Goal: Information Seeking & Learning: Check status

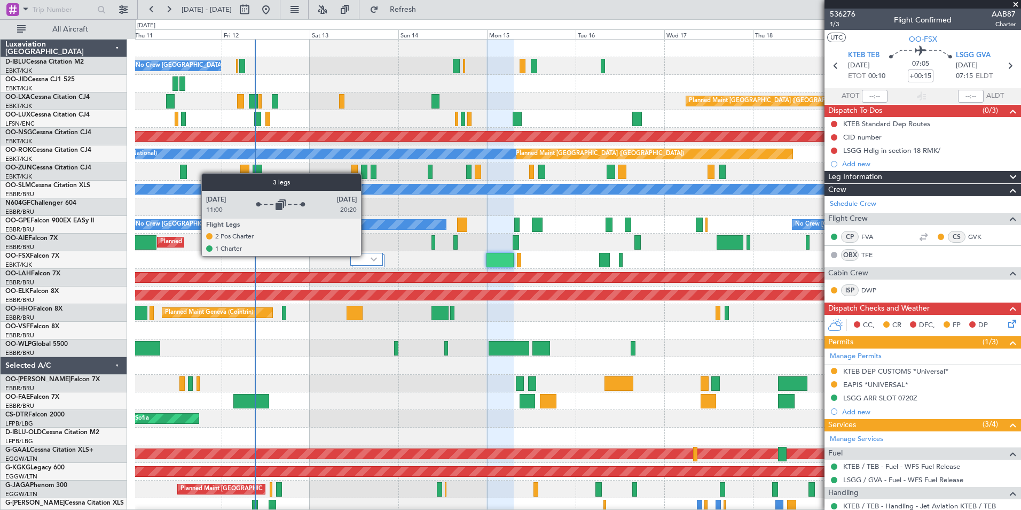
click at [366, 255] on div at bounding box center [366, 259] width 33 height 13
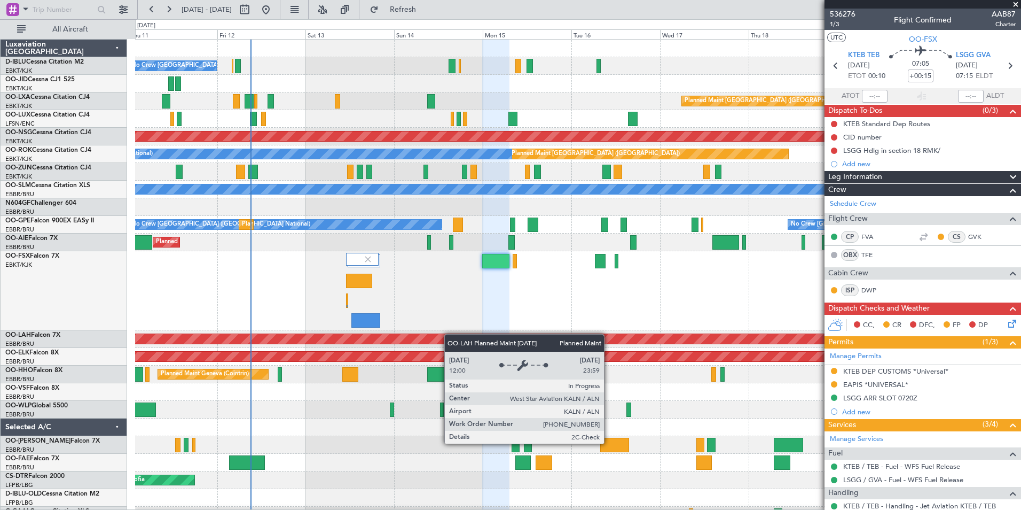
click at [450, 337] on div "No Crew [GEOGRAPHIC_DATA] ([GEOGRAPHIC_DATA] National) Planned Maint [GEOGRAPHI…" at bounding box center [578, 432] width 886 height 784
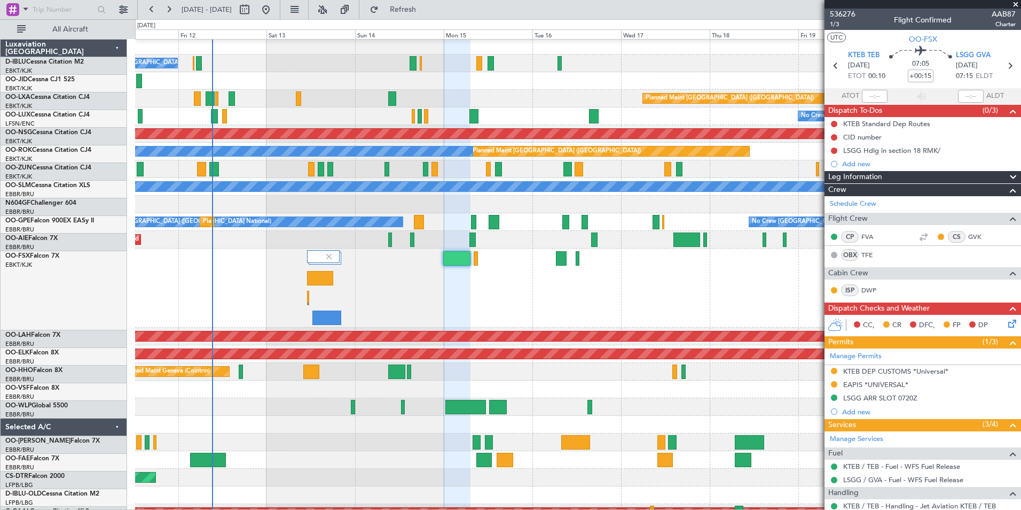
scroll to position [3, 0]
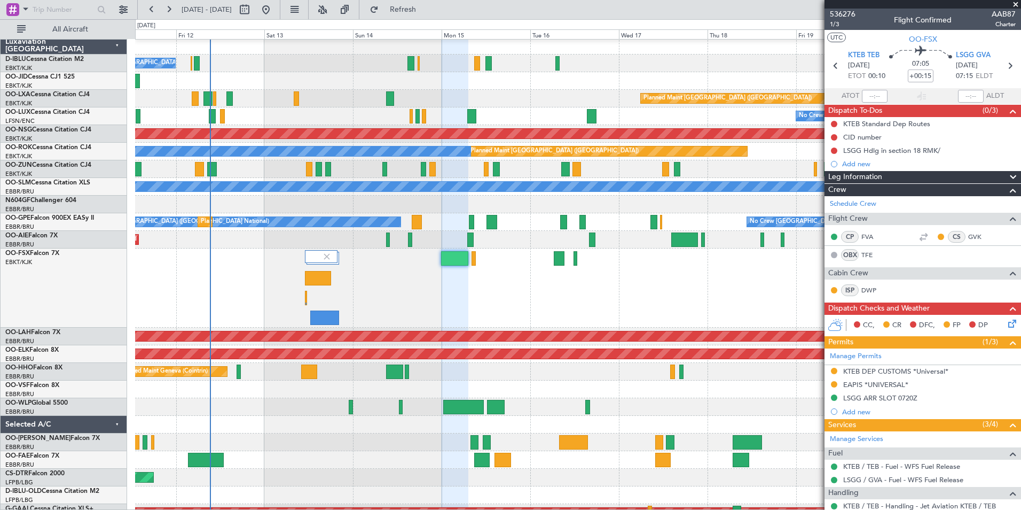
click at [645, 287] on div "Planned Maint Kortrijk-[GEOGRAPHIC_DATA]" at bounding box center [578, 287] width 886 height 79
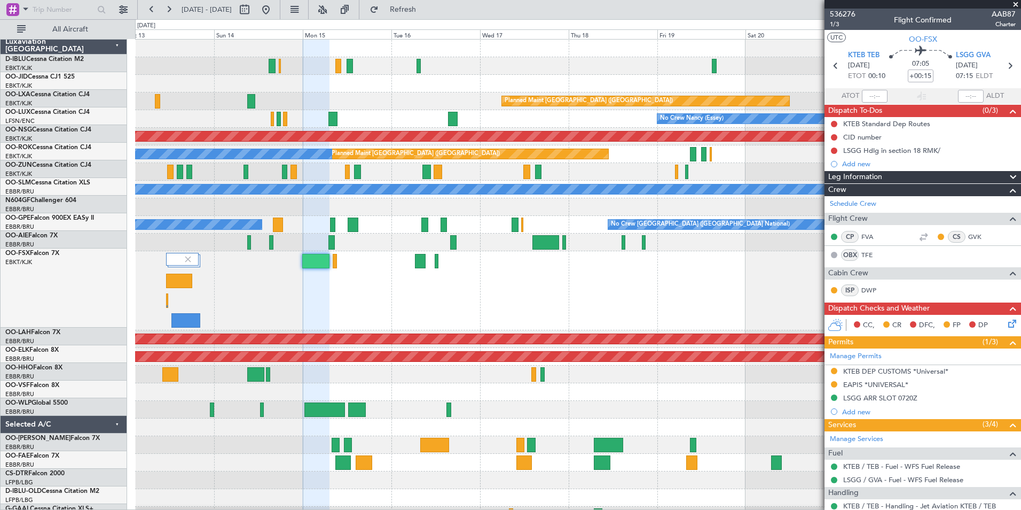
scroll to position [0, 0]
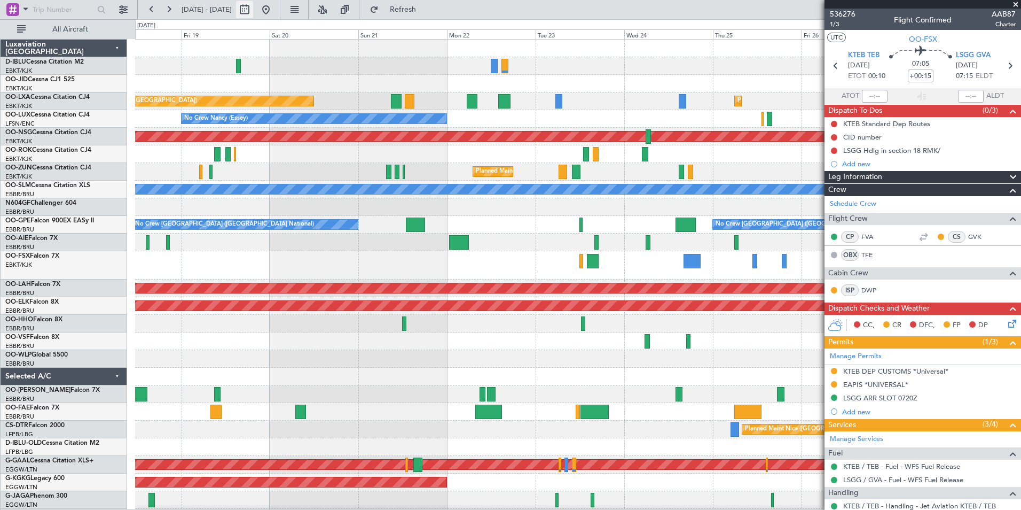
click at [253, 8] on button at bounding box center [244, 9] width 17 height 17
select select "9"
select select "2025"
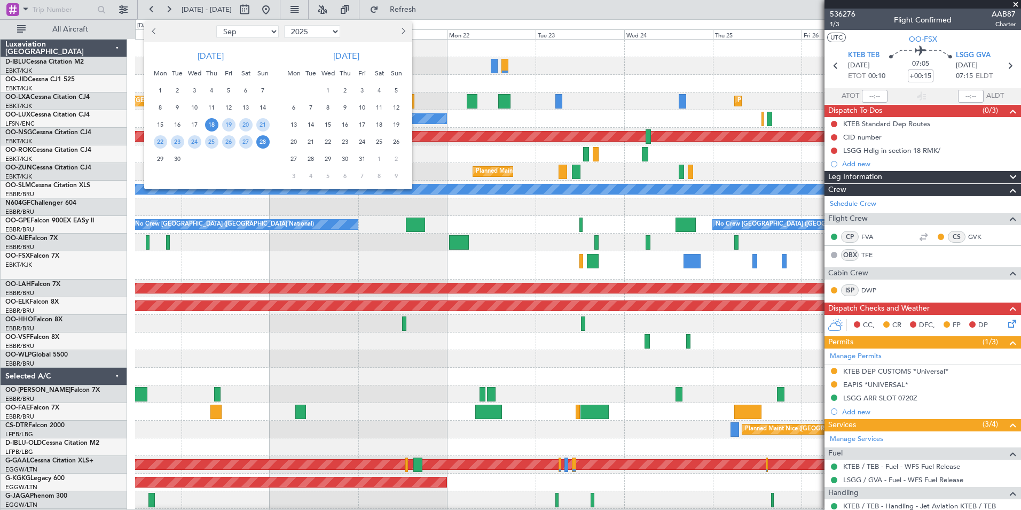
click at [249, 27] on select "Jan Feb Mar Apr May Jun [DATE] Aug Sep Oct Nov Dec" at bounding box center [247, 31] width 62 height 13
select select "12"
click at [216, 25] on select "Jan Feb Mar Apr May Jun [DATE] Aug Sep Oct Nov Dec" at bounding box center [247, 31] width 62 height 13
click at [230, 107] on span "12" at bounding box center [228, 107] width 13 height 13
click at [230, 138] on span "26" at bounding box center [228, 141] width 13 height 13
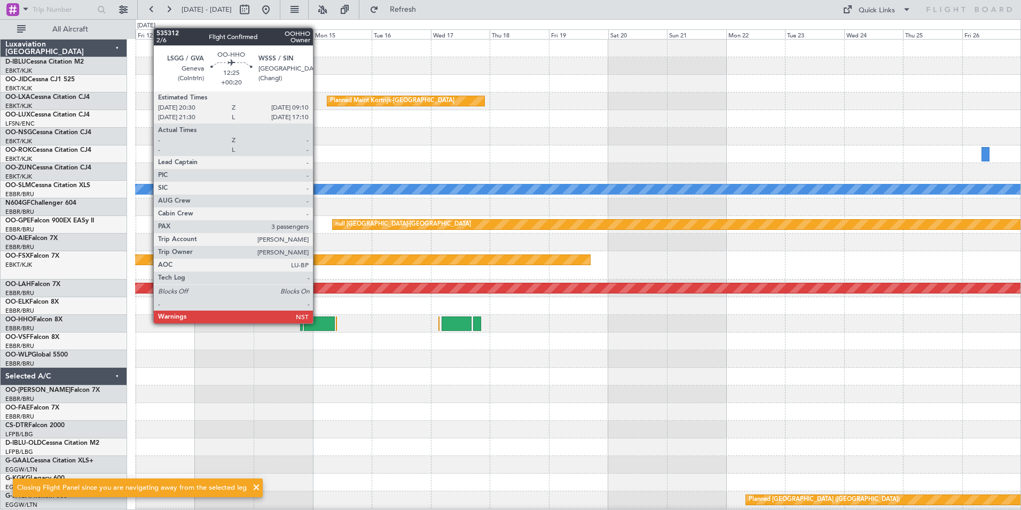
click at [318, 322] on div at bounding box center [320, 323] width 32 height 14
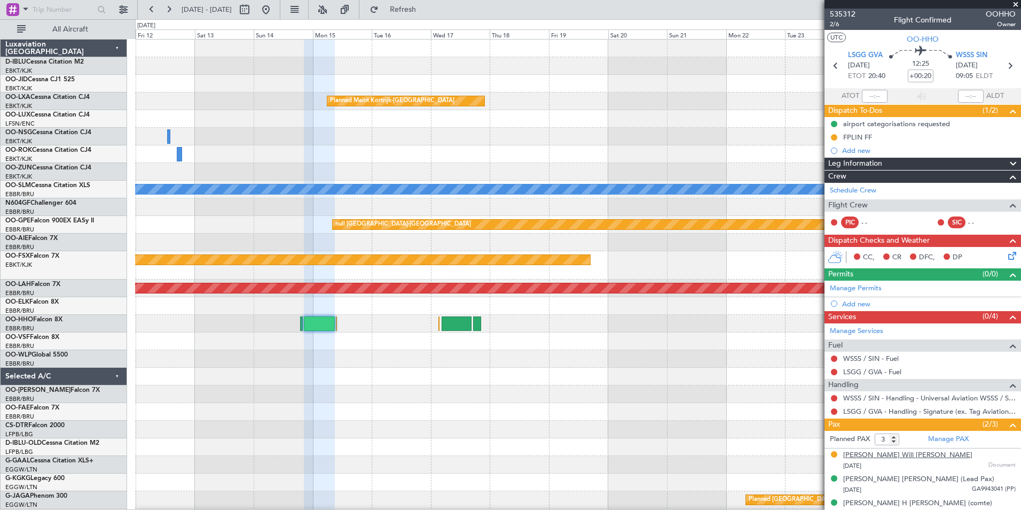
click at [887, 456] on div "[PERSON_NAME] Will [PERSON_NAME]" at bounding box center [907, 455] width 129 height 11
click at [861, 454] on div "[PERSON_NAME] Will [PERSON_NAME]" at bounding box center [907, 455] width 129 height 11
click at [892, 454] on div "[PERSON_NAME] Will [PERSON_NAME]" at bounding box center [907, 455] width 129 height 11
click at [940, 439] on mat-tooltip-component "In Progress" at bounding box center [920, 444] width 50 height 28
click at [941, 441] on mat-tooltip-component "In Progress" at bounding box center [920, 444] width 50 height 28
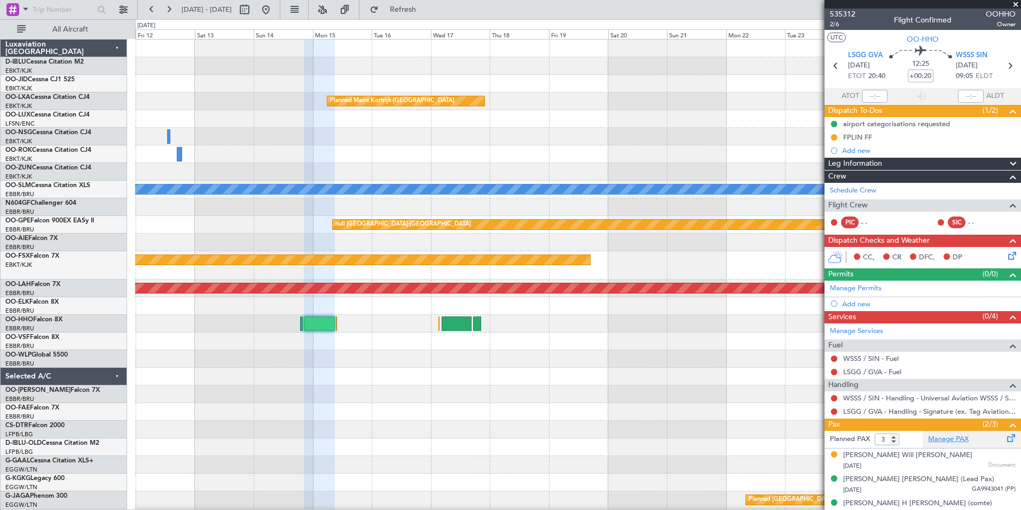
click at [942, 442] on link "Manage PAX" at bounding box center [948, 439] width 41 height 11
click at [275, 13] on button at bounding box center [265, 9] width 17 height 17
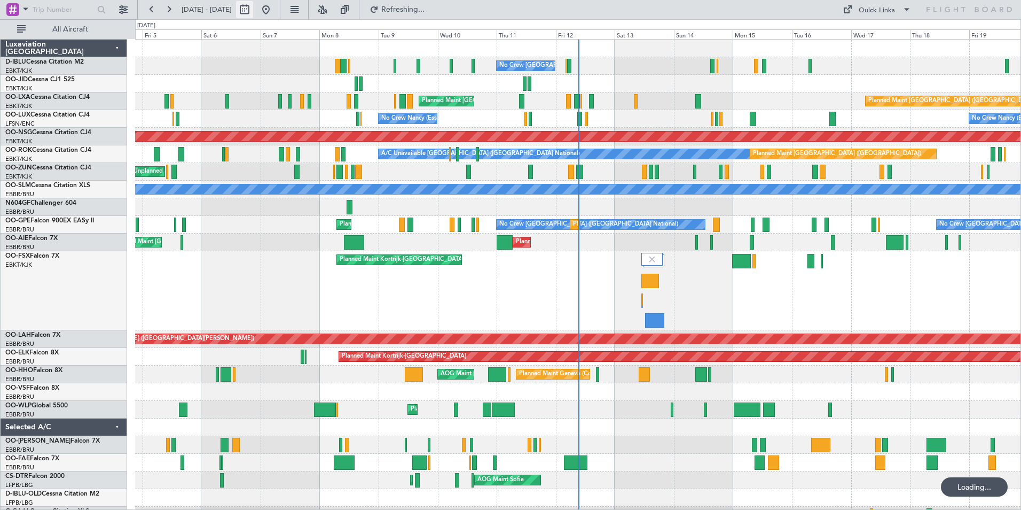
click at [253, 7] on button at bounding box center [244, 9] width 17 height 17
select select "9"
select select "2025"
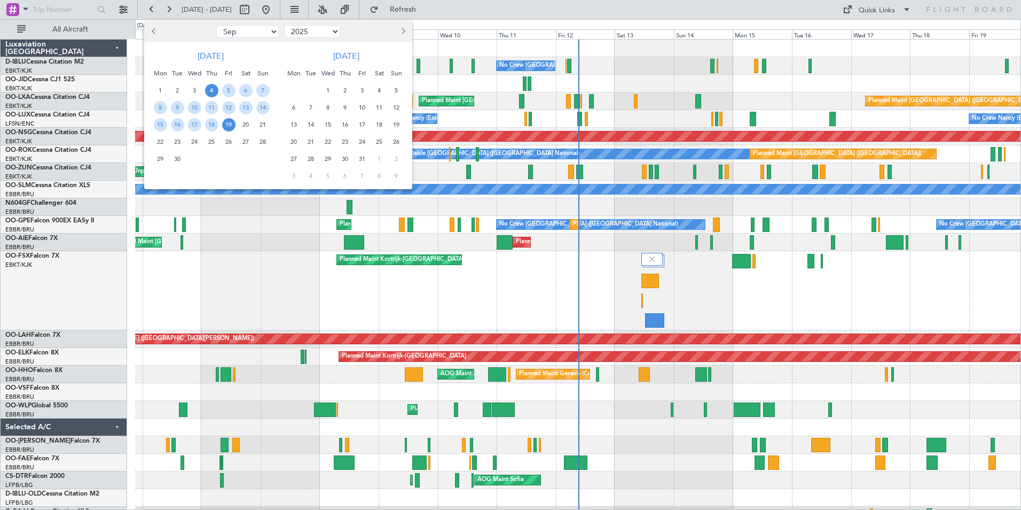
click at [259, 31] on select "Jan Feb Mar Apr May Jun [DATE] Aug Sep Oct Nov Dec" at bounding box center [247, 31] width 62 height 13
select select "12"
click at [216, 25] on select "Jan Feb Mar Apr May Jun [DATE] Aug Sep Oct Nov Dec" at bounding box center [247, 31] width 62 height 13
click at [230, 112] on span "12" at bounding box center [228, 107] width 13 height 13
click at [231, 143] on span "26" at bounding box center [228, 141] width 13 height 13
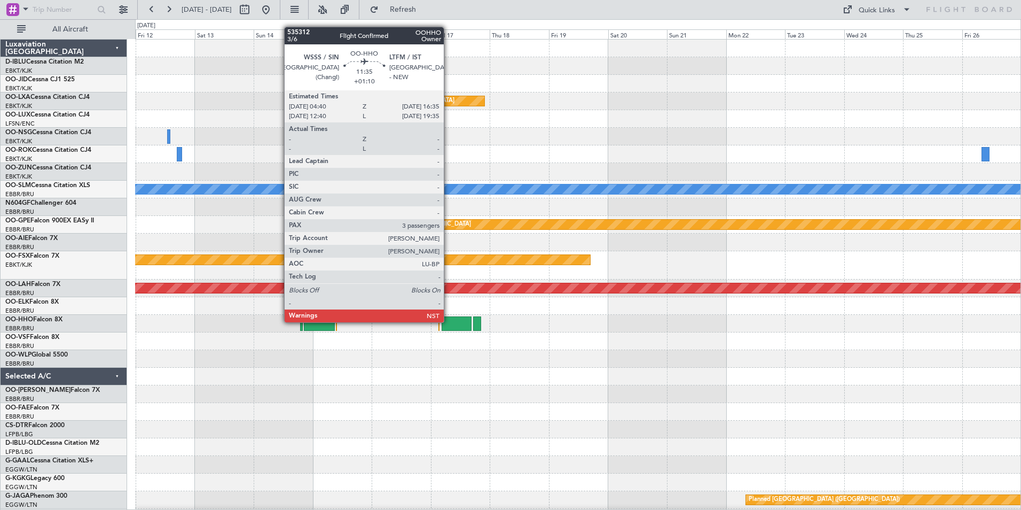
click at [449, 321] on div at bounding box center [456, 323] width 29 height 14
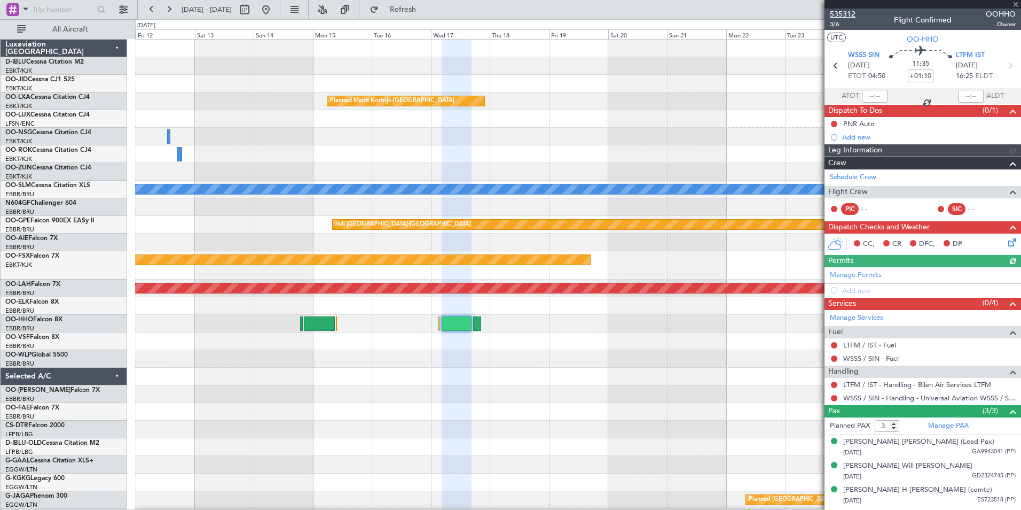
click at [847, 13] on span "535312" at bounding box center [843, 14] width 26 height 11
click at [253, 3] on button at bounding box center [244, 9] width 17 height 17
select select "12"
select select "2025"
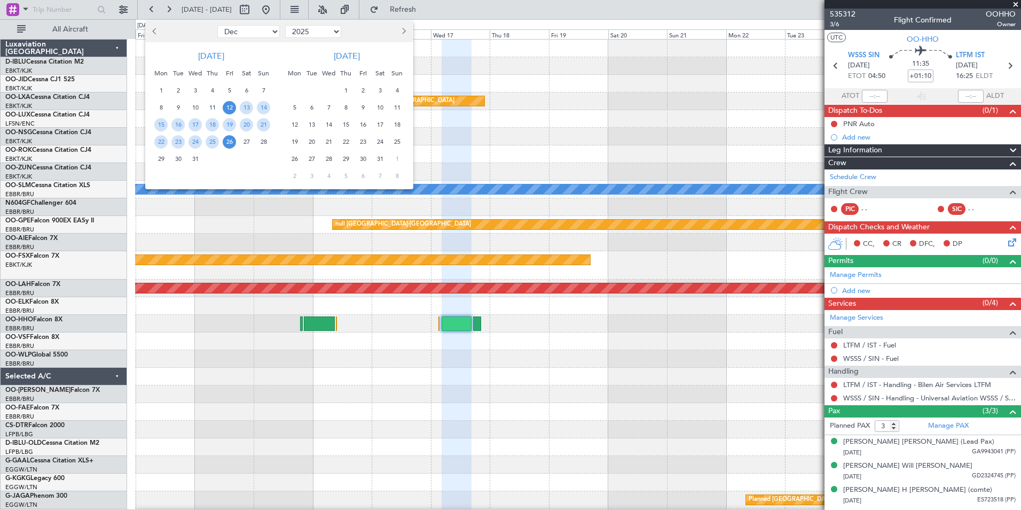
click at [252, 30] on select "Jan Feb Mar Apr May Jun [DATE] Aug Sep Oct Nov Dec" at bounding box center [248, 31] width 62 height 13
select select "10"
click at [217, 25] on select "Jan Feb Mar Apr May Jun [DATE] Aug Sep Oct Nov Dec" at bounding box center [248, 31] width 62 height 13
click at [229, 126] on span "17" at bounding box center [229, 124] width 13 height 13
click at [233, 167] on div at bounding box center [212, 176] width 122 height 19
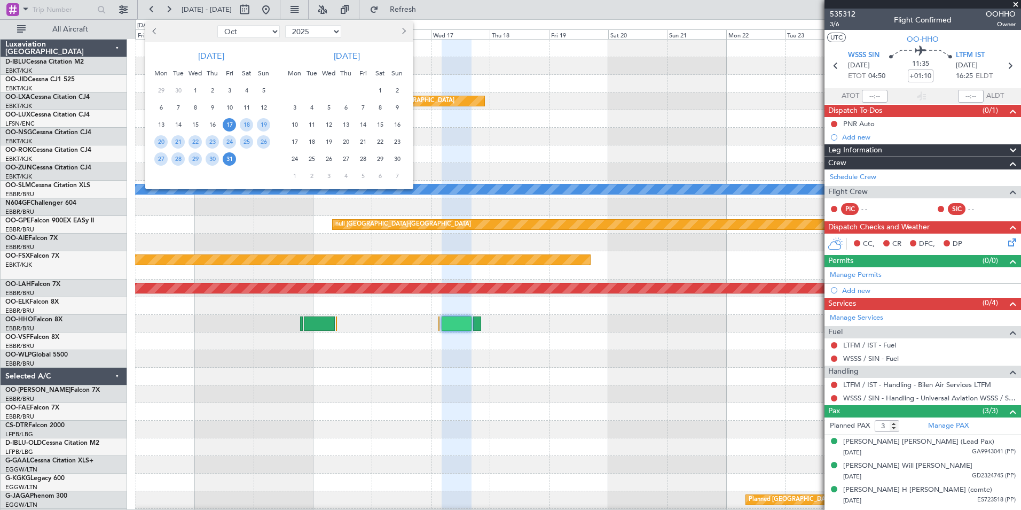
click at [230, 158] on span "31" at bounding box center [229, 158] width 13 height 13
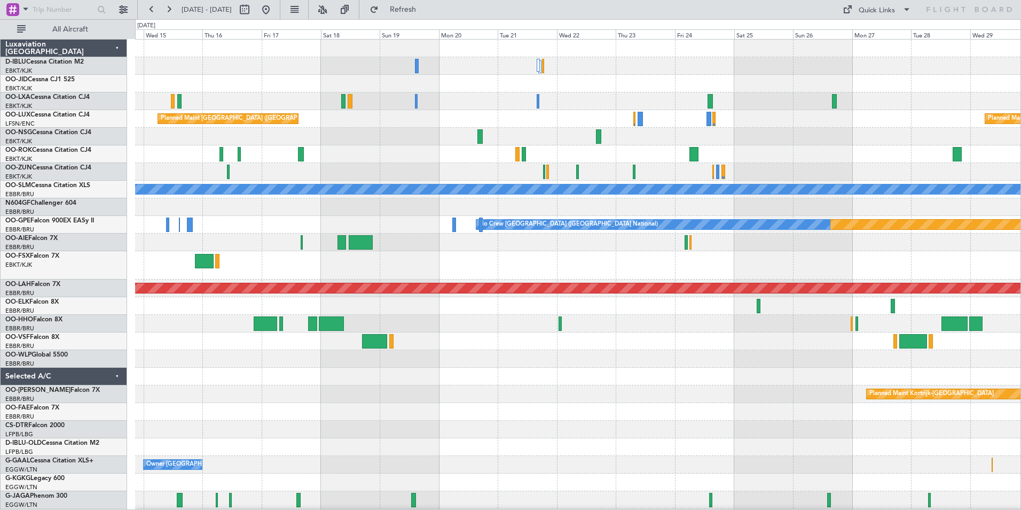
click at [733, 382] on div at bounding box center [578, 377] width 886 height 18
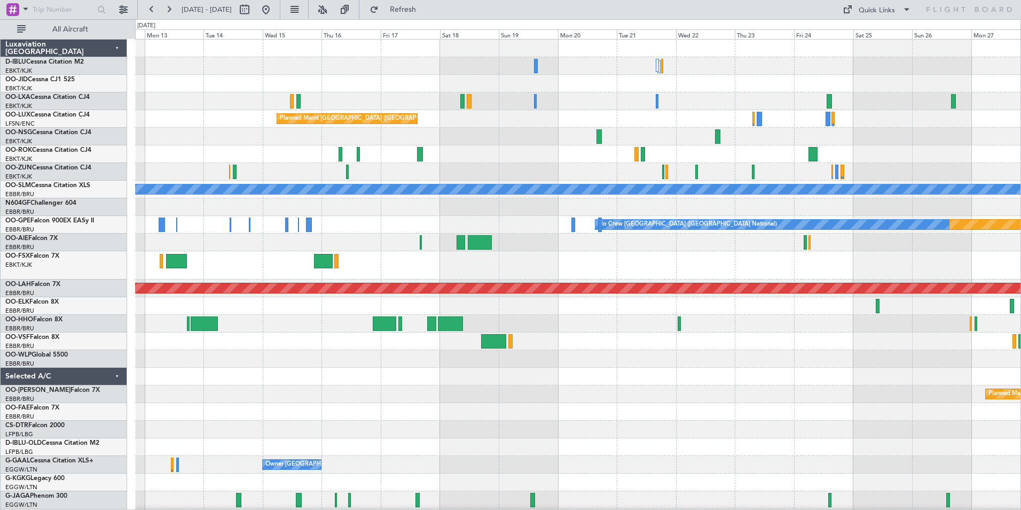
click at [577, 312] on div at bounding box center [578, 306] width 886 height 18
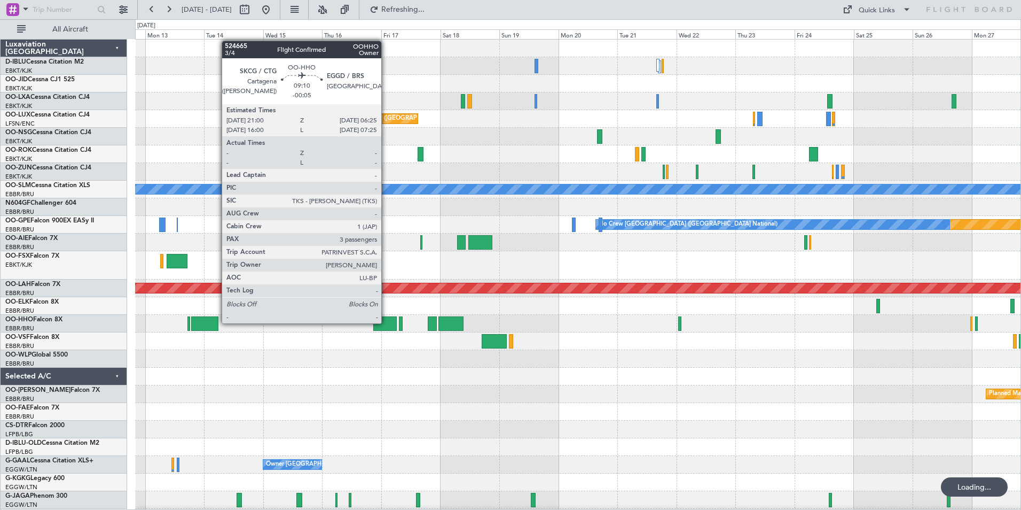
click at [386, 322] on div at bounding box center [385, 323] width 24 height 14
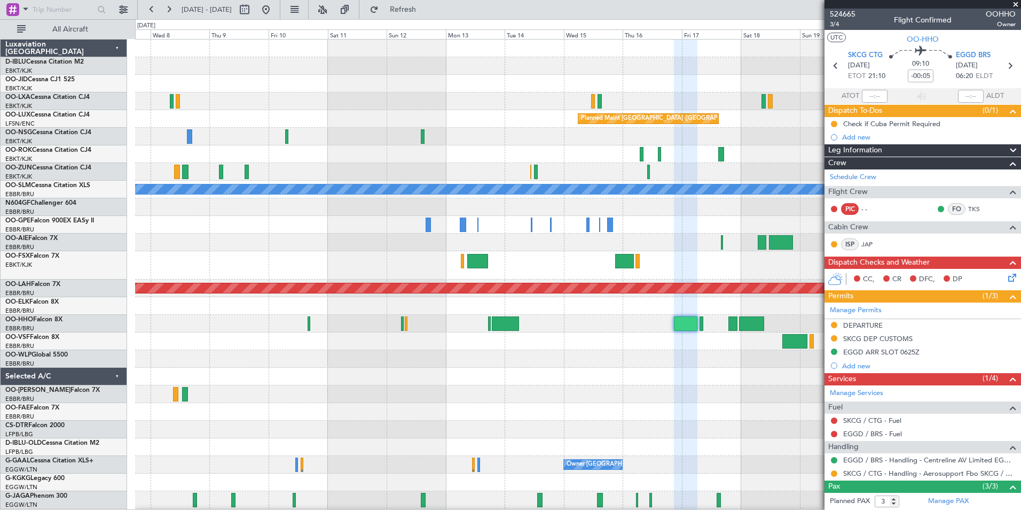
click at [786, 363] on div "Planned Maint [GEOGRAPHIC_DATA] ([GEOGRAPHIC_DATA] National) A/C Unavailable [G…" at bounding box center [578, 398] width 886 height 716
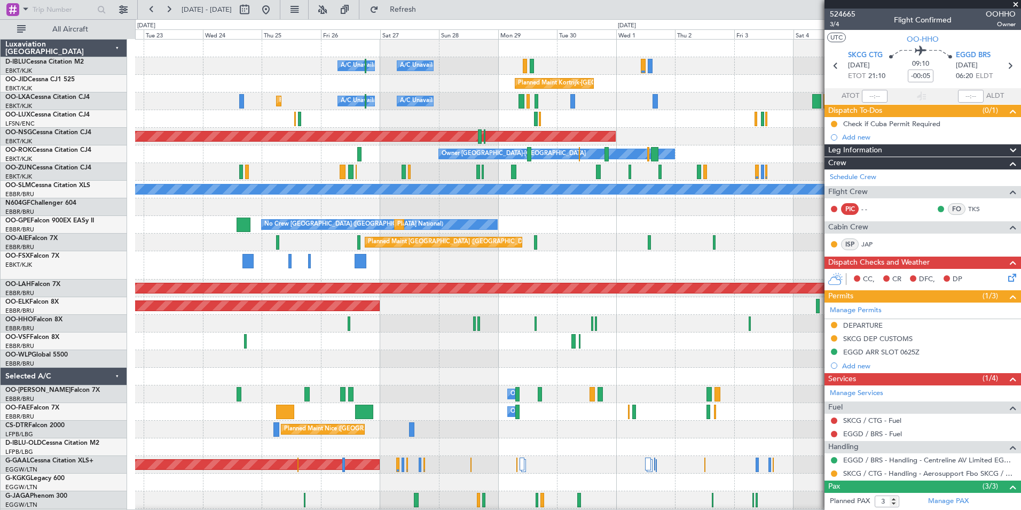
click at [800, 345] on div at bounding box center [578, 341] width 886 height 18
click at [812, 346] on div at bounding box center [578, 341] width 886 height 18
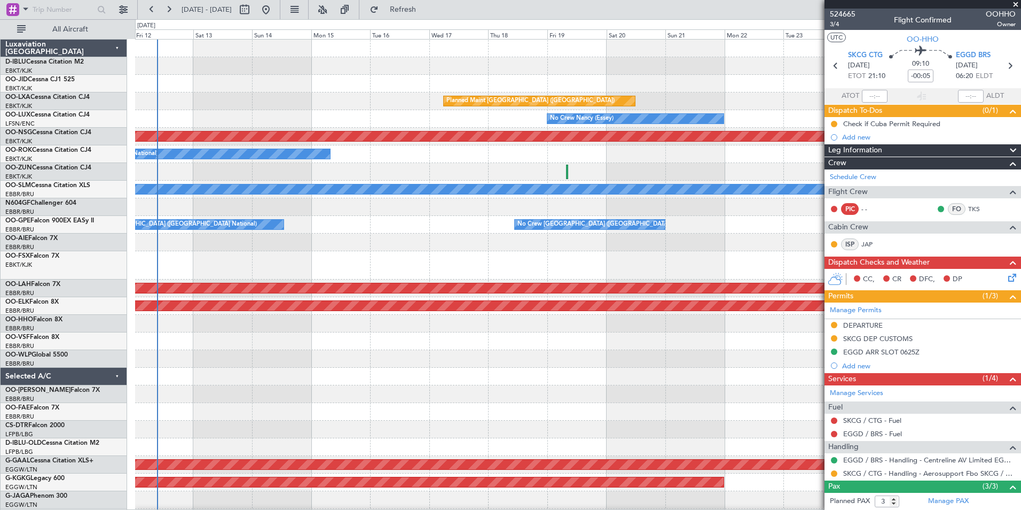
click at [778, 352] on div "A/C Unavailable [GEOGRAPHIC_DATA] ([GEOGRAPHIC_DATA] National) A/C Unavailable …" at bounding box center [578, 380] width 886 height 681
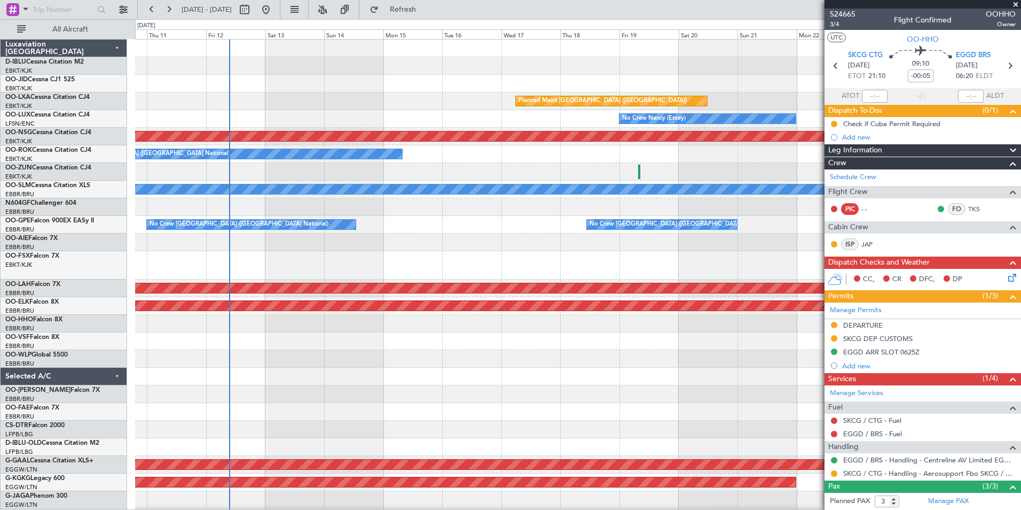
click at [581, 370] on div "A/C Unavailable [GEOGRAPHIC_DATA]-[GEOGRAPHIC_DATA] A/C Unavailable [GEOGRAPHIC…" at bounding box center [578, 380] width 886 height 681
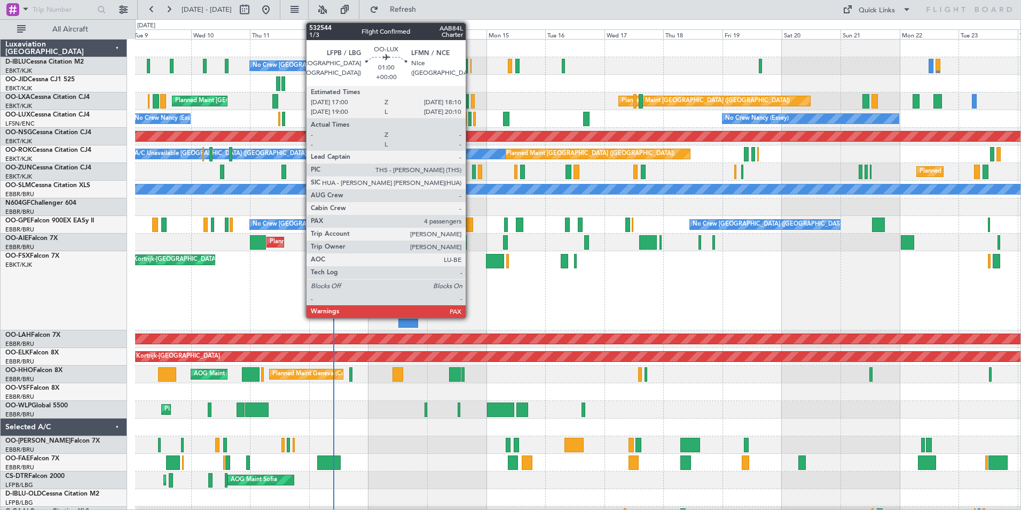
click at [471, 122] on div at bounding box center [469, 119] width 3 height 14
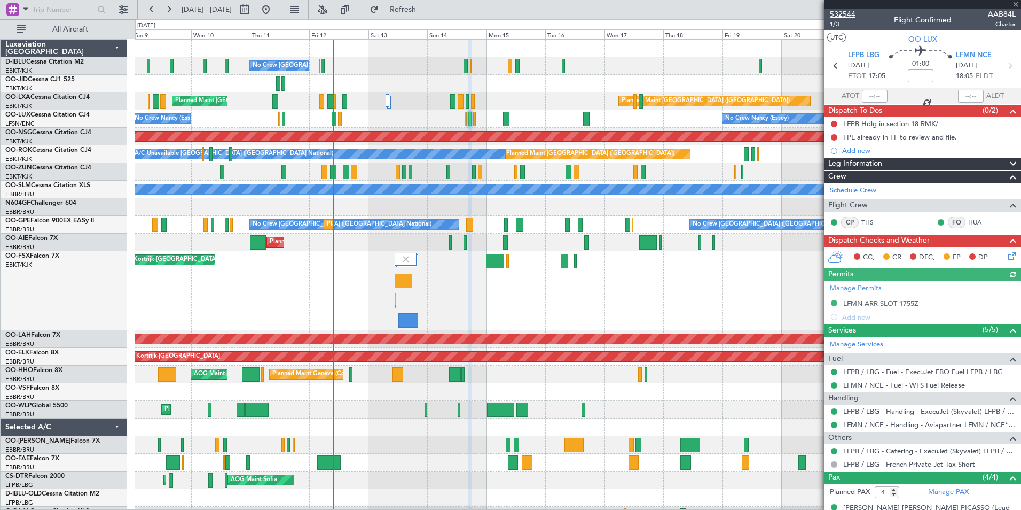
click at [837, 15] on span "532544" at bounding box center [843, 14] width 26 height 11
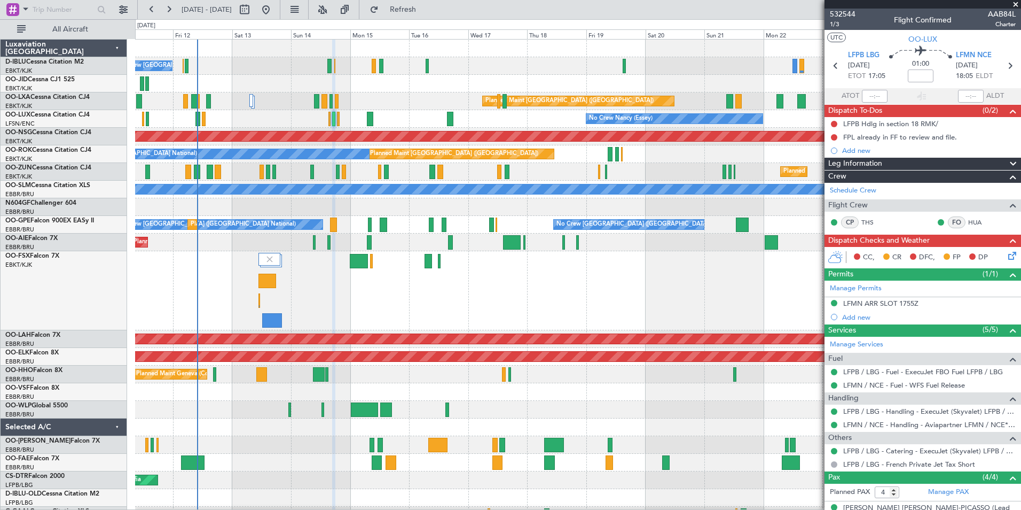
click at [518, 300] on div "Planned Maint Kortrijk-[GEOGRAPHIC_DATA]" at bounding box center [578, 290] width 886 height 79
